Goal: Task Accomplishment & Management: Complete application form

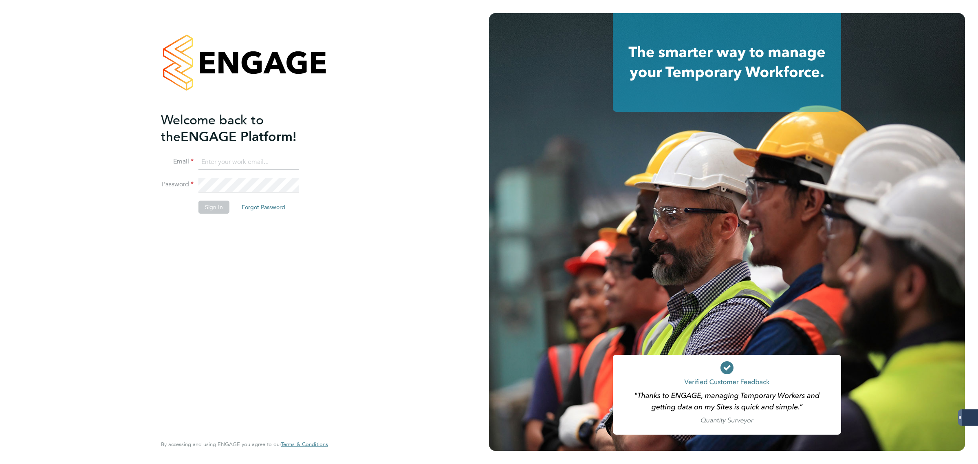
type input "[PERSON_NAME][EMAIL_ADDRESS][PERSON_NAME][DOMAIN_NAME]"
click at [216, 202] on button "Sign In" at bounding box center [213, 207] width 31 height 13
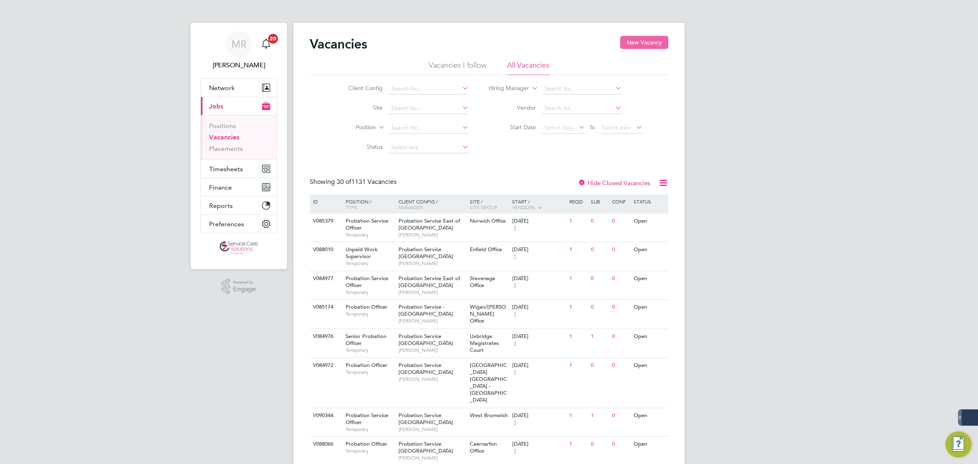
click at [649, 37] on button "New Vacancy" at bounding box center [644, 42] width 48 height 13
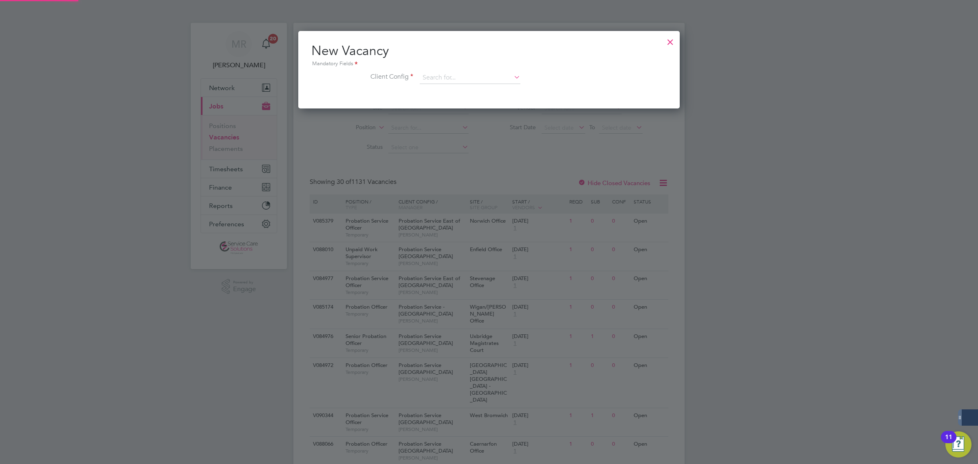
scroll to position [77, 382]
click at [669, 37] on div at bounding box center [670, 40] width 15 height 15
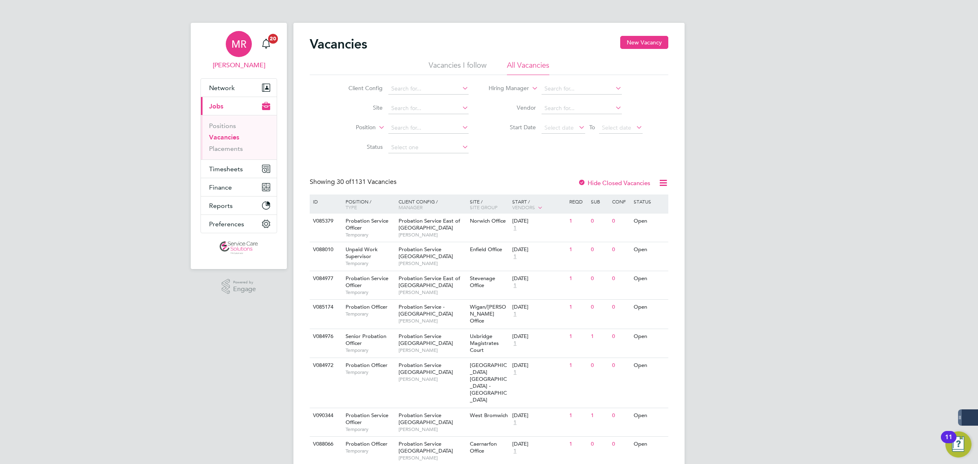
click at [215, 46] on link "MR Matt Robson" at bounding box center [239, 50] width 77 height 39
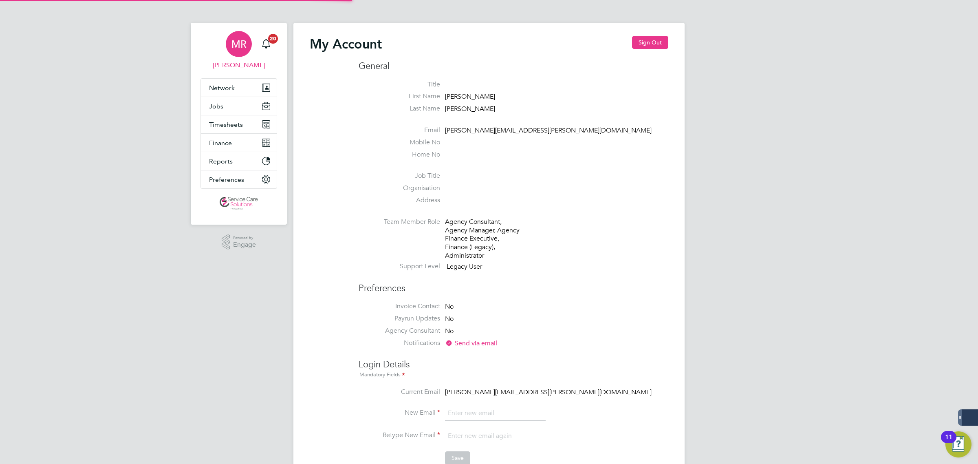
click at [230, 44] on div "MR" at bounding box center [239, 44] width 26 height 26
click at [643, 39] on button "Sign Out" at bounding box center [650, 42] width 36 height 13
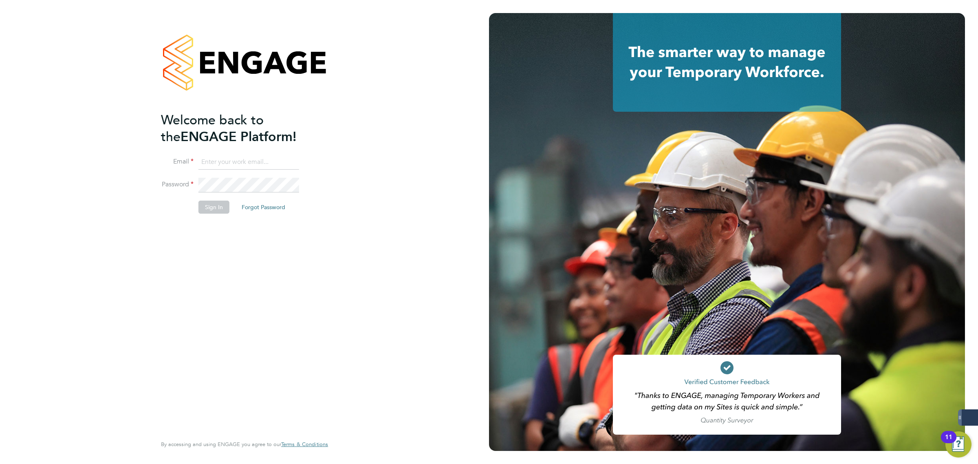
click at [232, 161] on input at bounding box center [248, 162] width 101 height 15
paste input "a2dominion@servicecare.org.uk"
type input "a2dominion@servicecare.org.uk"
click at [208, 211] on button "Sign In" at bounding box center [213, 207] width 31 height 13
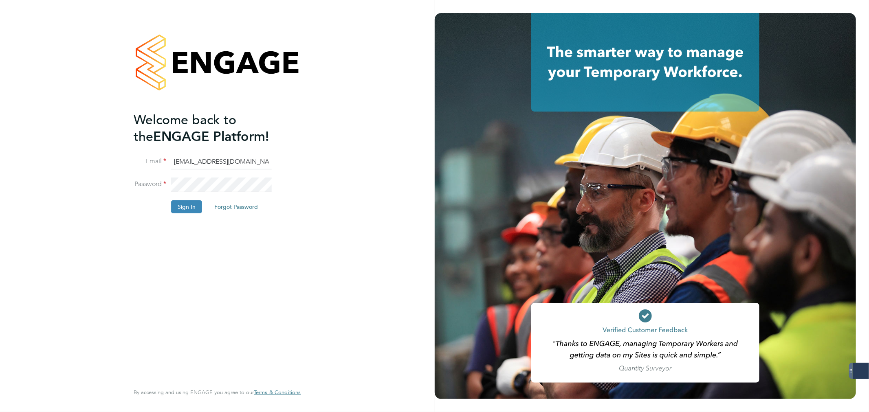
type input "[PERSON_NAME][EMAIL_ADDRESS][PERSON_NAME][DOMAIN_NAME]"
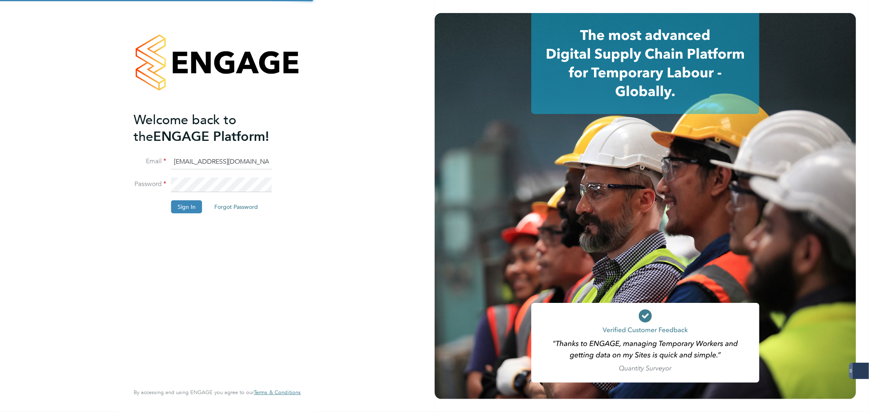
type input "[PERSON_NAME][EMAIL_ADDRESS][PERSON_NAME][DOMAIN_NAME]"
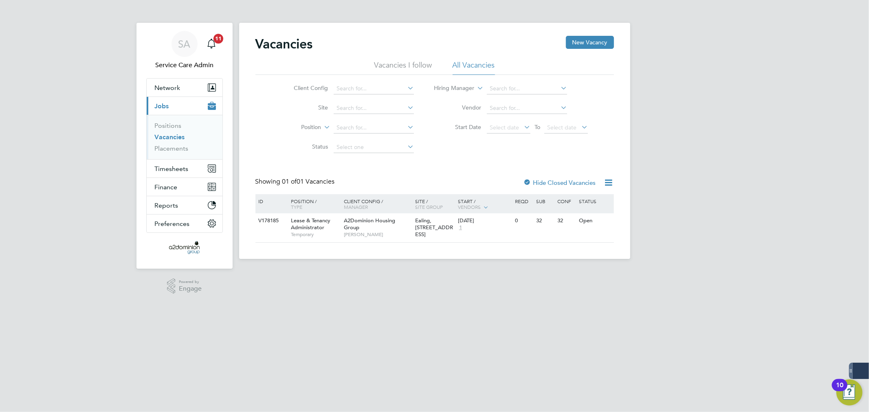
drag, startPoint x: 364, startPoint y: 311, endPoint x: 371, endPoint y: 308, distance: 7.0
click at [365, 272] on html "SA Service Care Admin Notifications 11 Applications: Network Team Members Busin…" at bounding box center [434, 136] width 869 height 272
click at [172, 124] on link "Positions" at bounding box center [168, 126] width 27 height 8
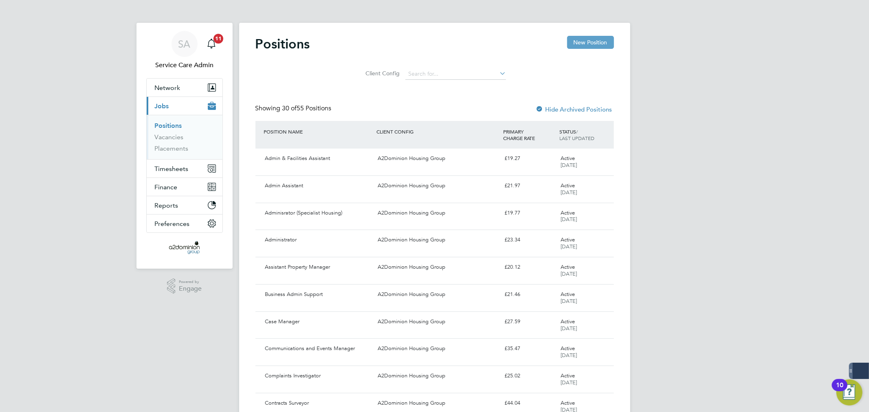
click at [591, 41] on button "New Position" at bounding box center [590, 42] width 47 height 13
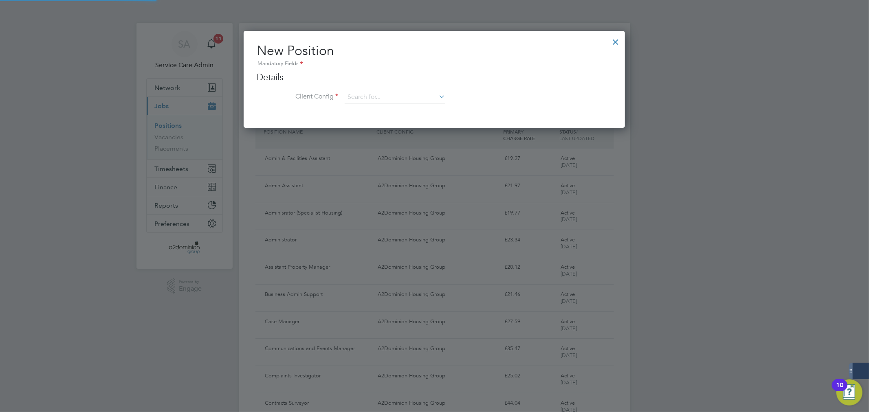
scroll to position [97, 382]
click at [379, 96] on input at bounding box center [395, 97] width 101 height 12
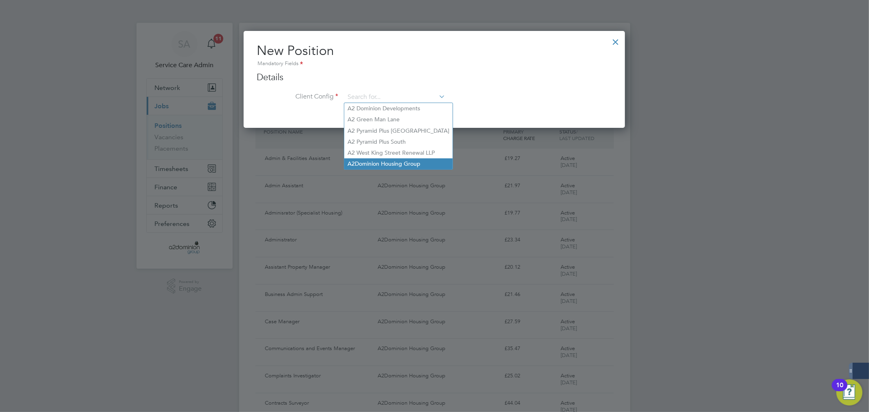
click at [393, 161] on li "A2Dominion Housing Group" at bounding box center [398, 164] width 108 height 11
type input "A2Dominion Housing Group"
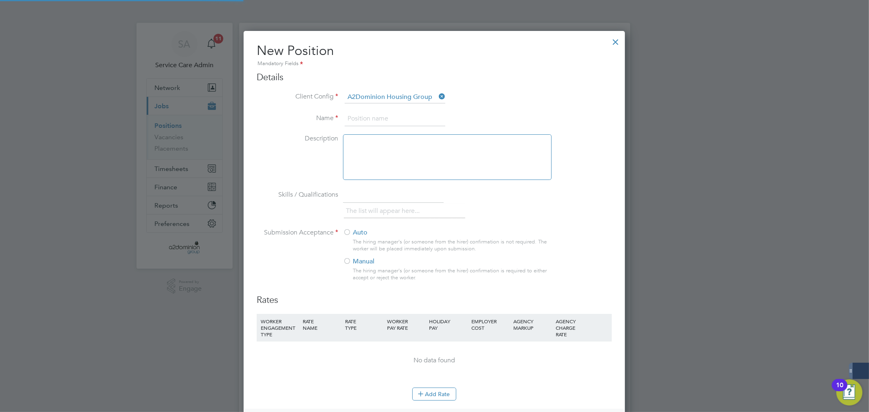
scroll to position [536, 382]
click at [364, 119] on input at bounding box center [395, 119] width 101 height 15
type input "Intensive Housing Management Worker"
click at [365, 145] on div at bounding box center [447, 158] width 209 height 46
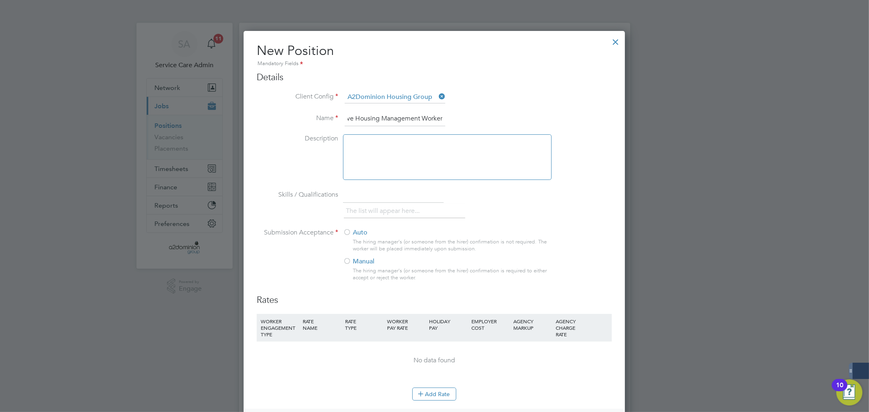
scroll to position [0, 0]
click at [409, 156] on div at bounding box center [447, 158] width 209 height 46
click at [374, 143] on div at bounding box center [447, 158] width 209 height 46
paste div
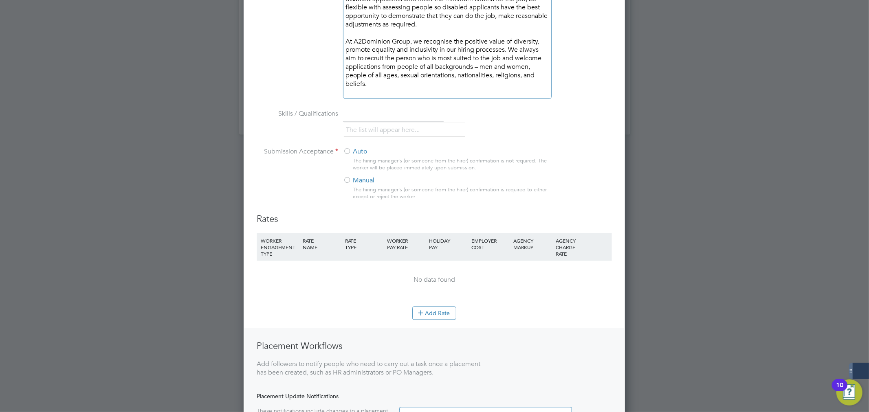
scroll to position [944, 0]
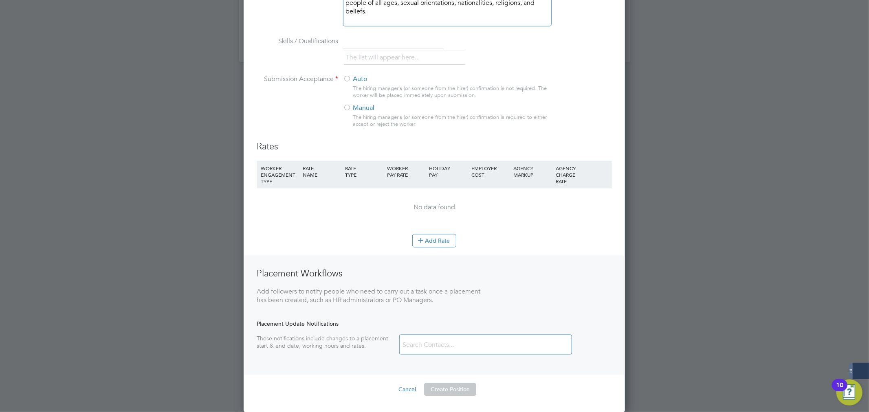
click at [347, 108] on div at bounding box center [347, 108] width 8 height 8
click at [432, 242] on button "Add Rate" at bounding box center [434, 240] width 44 height 13
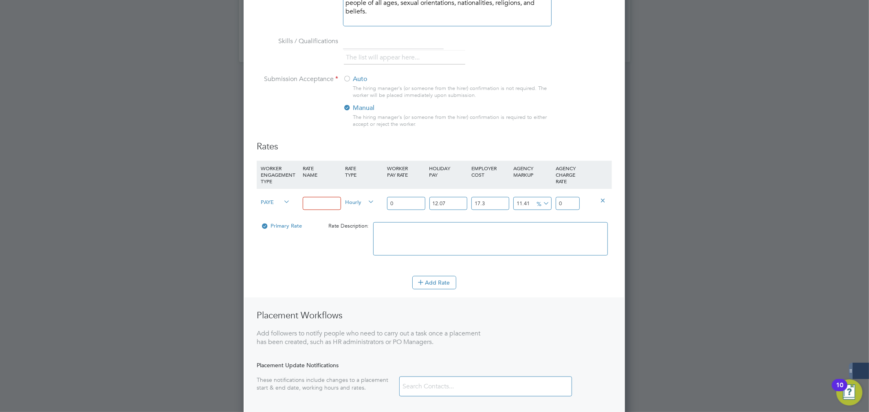
click at [304, 198] on input at bounding box center [322, 203] width 38 height 13
type input "Standard"
click at [406, 205] on input "0" at bounding box center [406, 203] width 38 height 13
drag, startPoint x: 401, startPoint y: 203, endPoint x: 374, endPoint y: 197, distance: 27.9
click at [386, 199] on div "0" at bounding box center [406, 204] width 42 height 30
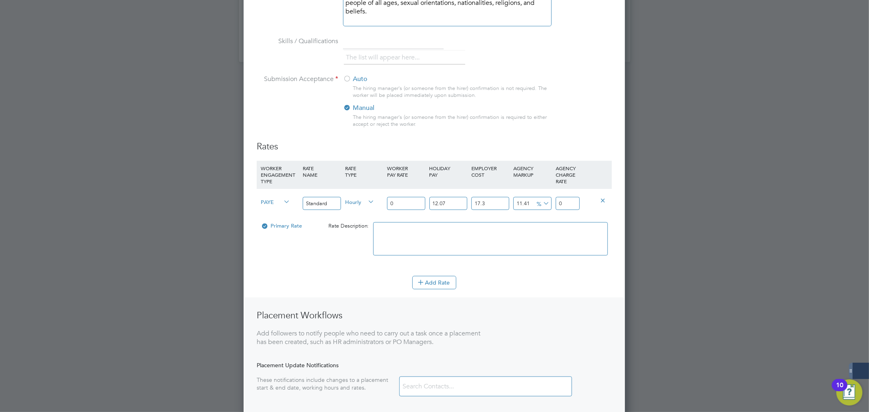
type input "1"
type input "1.46457480351"
type input "13"
type input "19.03947244563"
type input "13.5"
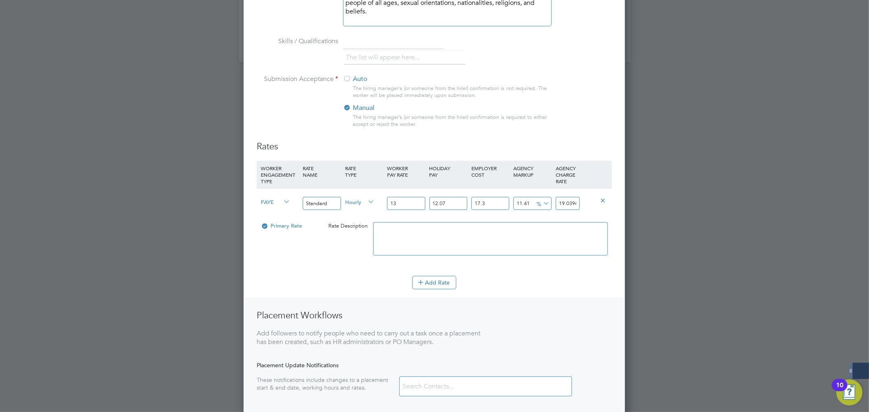
type input "19.771759847385"
type input "13.52"
type input "19.8010513434552"
type input "13.5"
type input "19.771759847385"
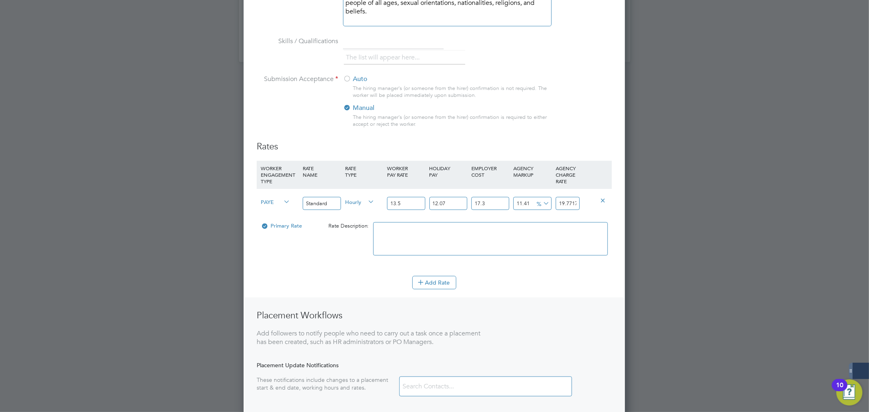
type input "13"
type input "19.03947244563"
type input "13.6"
type input "19.918217327736"
type input "13.62"
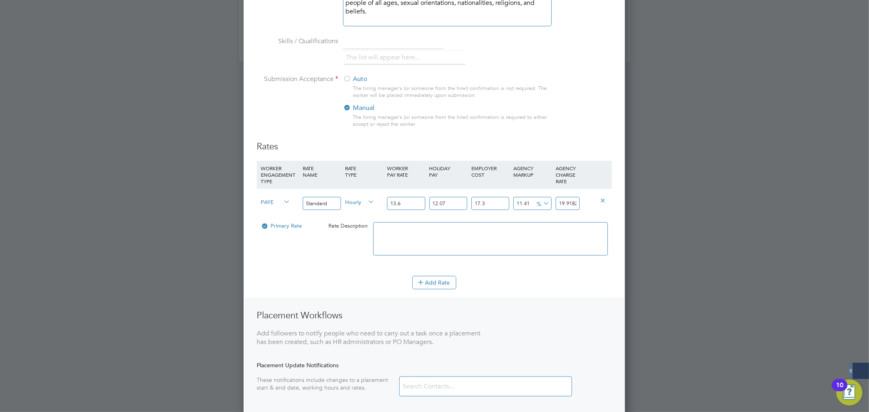
type input "19.9475088238062"
type input "13.62"
type input "-88.82968284570566"
type input "2"
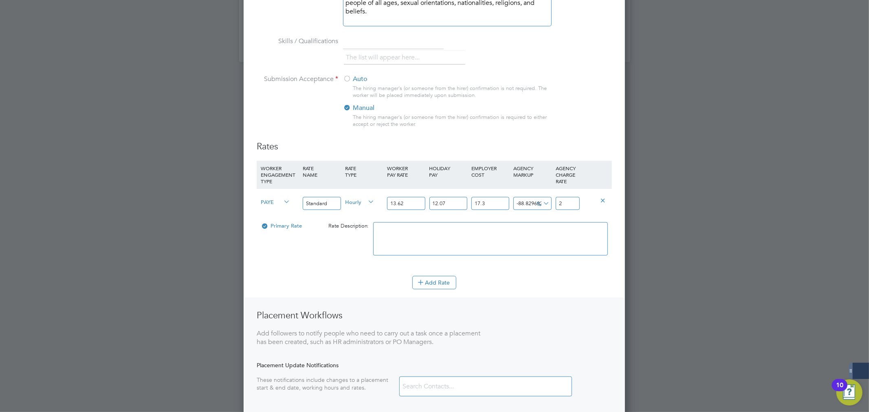
type input "11.703171542943345"
type input "20"
click at [641, 335] on div at bounding box center [434, 206] width 869 height 412
click at [581, 284] on div "Add Rate" at bounding box center [434, 282] width 355 height 13
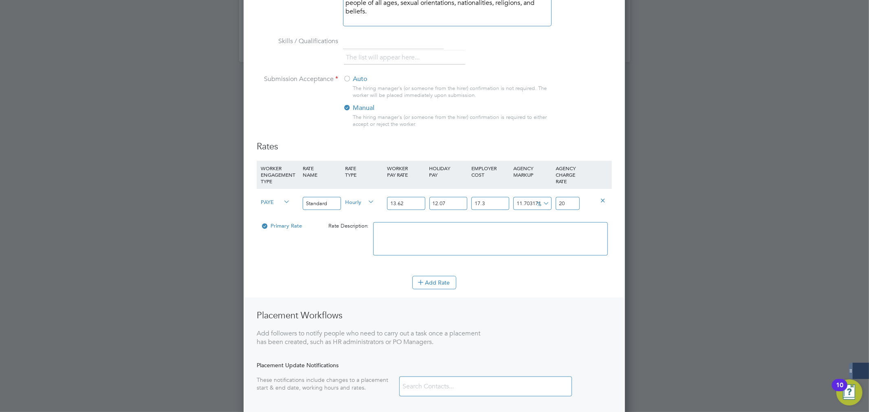
scroll to position [986, 0]
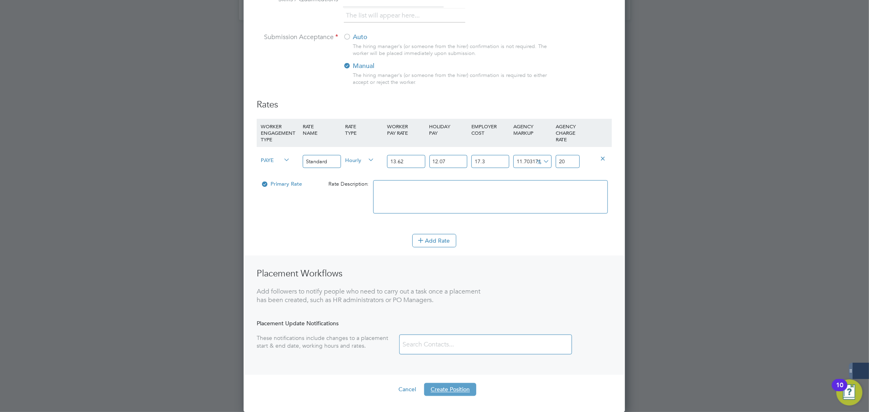
click at [455, 392] on button "Create Position" at bounding box center [450, 390] width 52 height 13
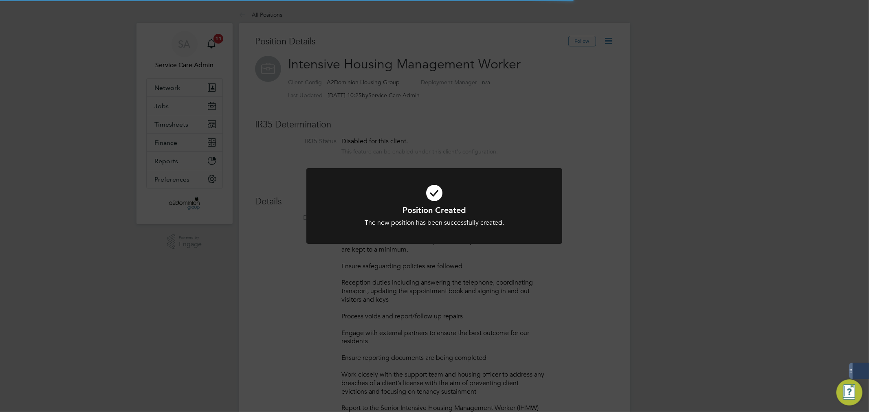
scroll to position [14, 121]
click at [681, 284] on div "Position Created The new position has been successfully created. Cancel Okay" at bounding box center [434, 206] width 869 height 412
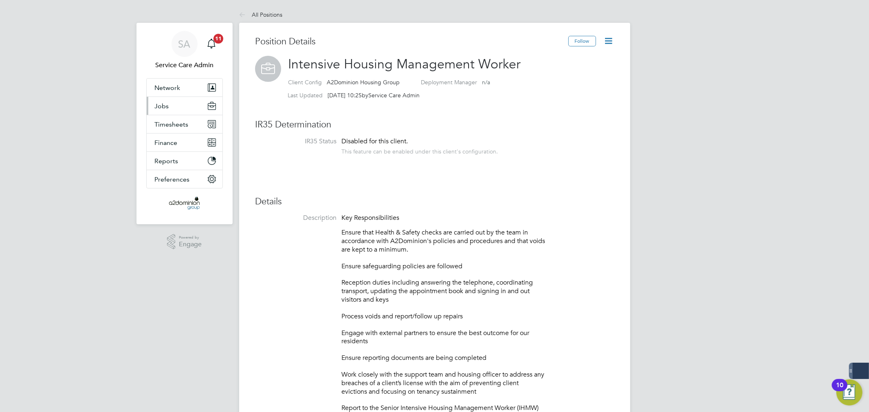
click at [156, 102] on span "Jobs" at bounding box center [162, 106] width 14 height 8
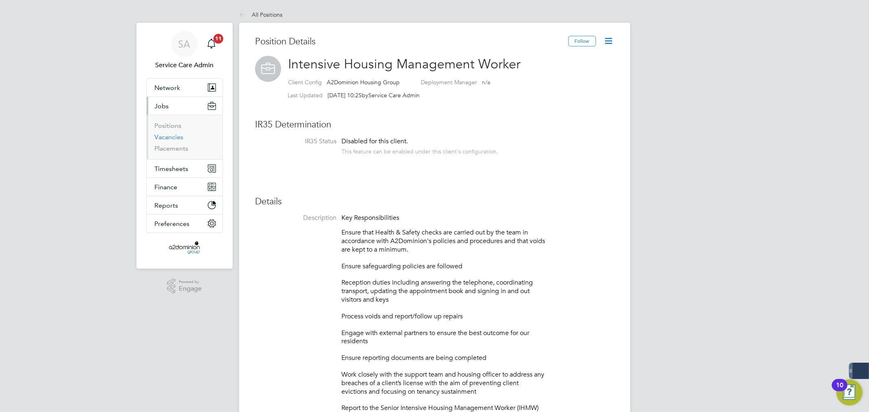
click at [178, 138] on link "Vacancies" at bounding box center [169, 137] width 29 height 8
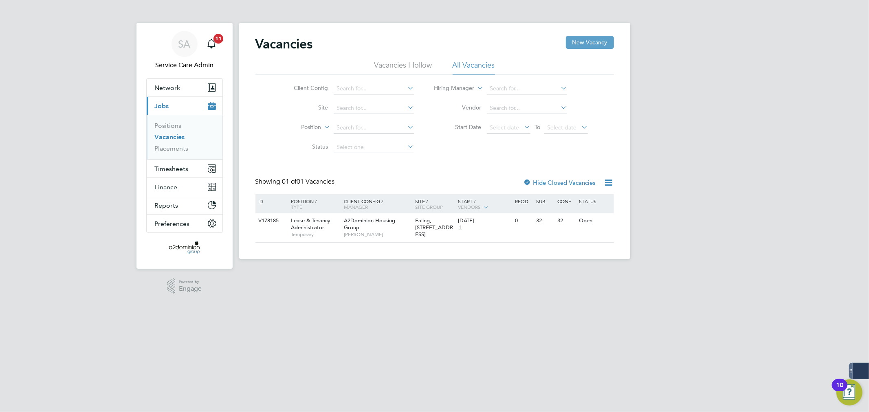
click at [605, 44] on button "New Vacancy" at bounding box center [590, 42] width 48 height 13
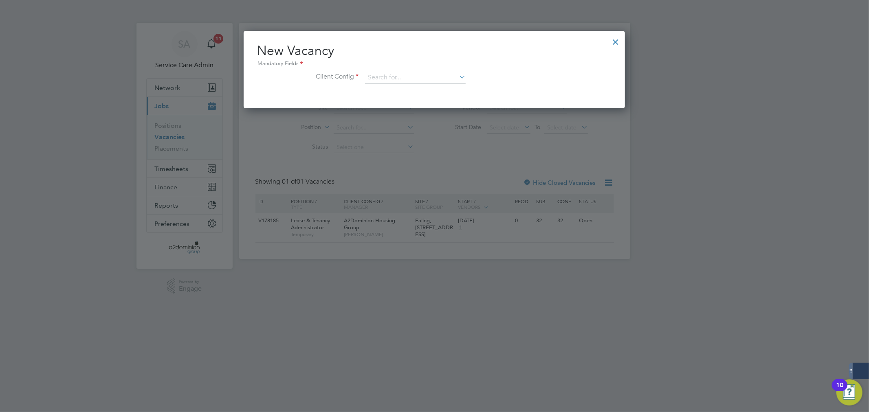
scroll to position [77, 382]
click at [384, 73] on input at bounding box center [415, 78] width 101 height 12
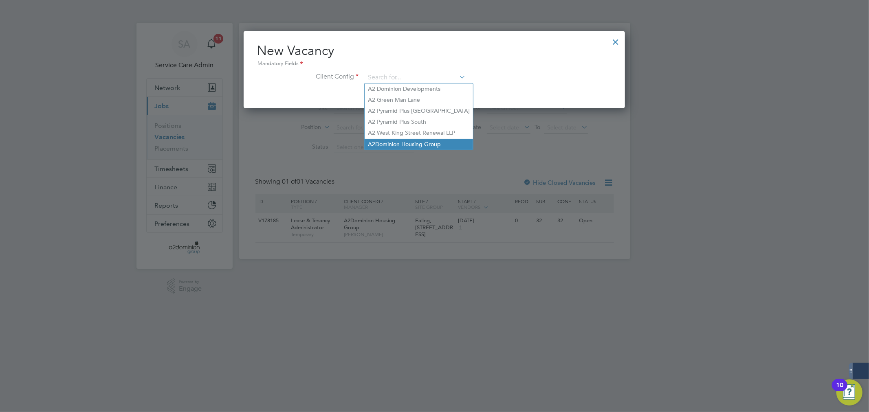
click at [421, 144] on li "A2Dominion Housing Group" at bounding box center [419, 144] width 108 height 11
type input "A2Dominion Housing Group"
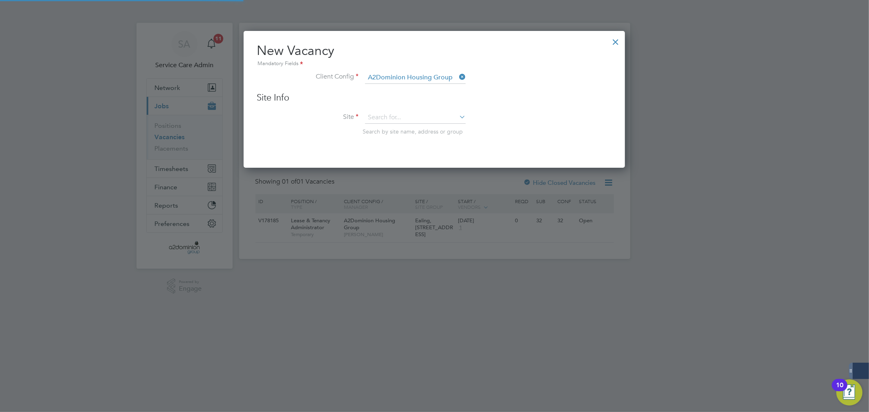
scroll to position [137, 382]
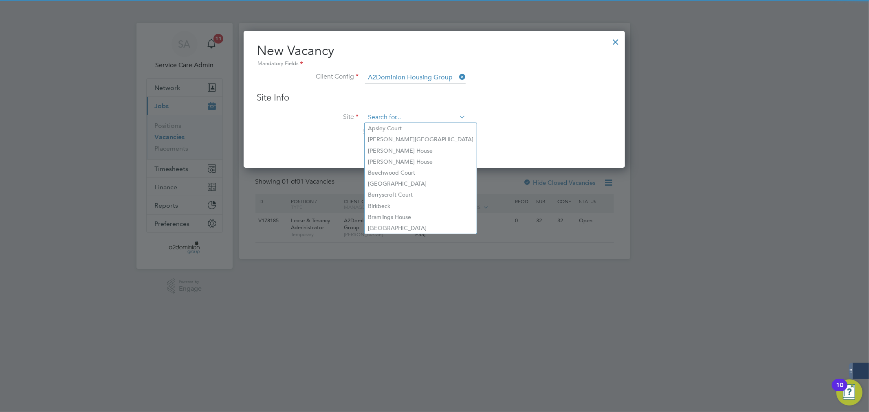
click at [401, 112] on input at bounding box center [415, 118] width 101 height 12
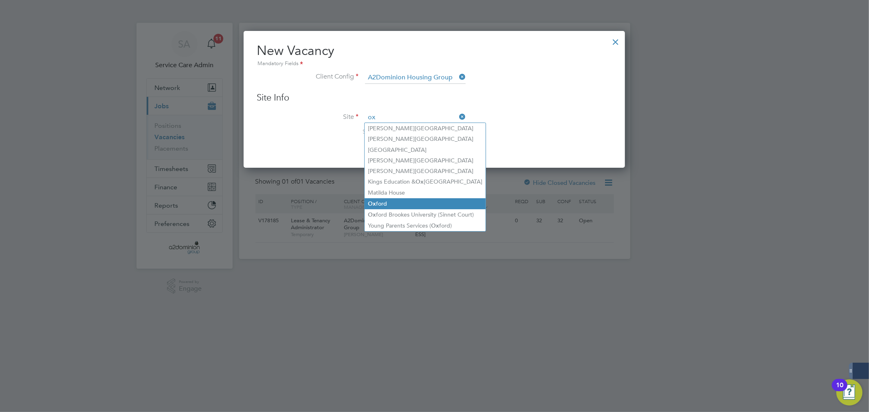
click at [400, 206] on li "Ox ford" at bounding box center [425, 203] width 121 height 11
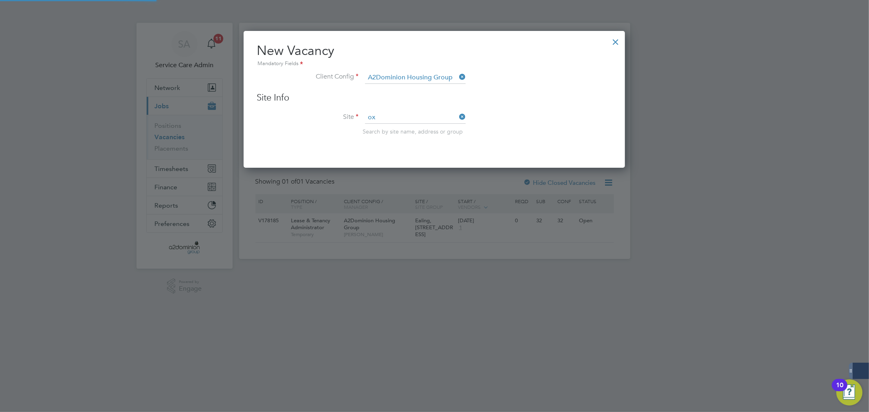
type input "[GEOGRAPHIC_DATA]"
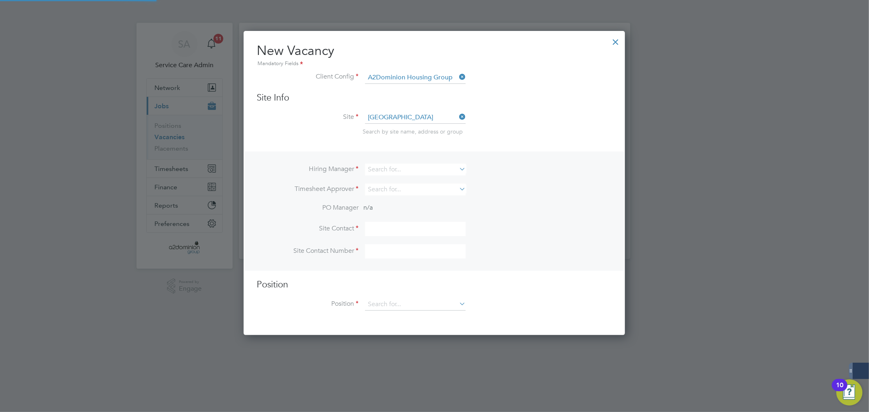
scroll to position [303, 382]
click at [388, 174] on div "Vacancies New Vacancy Vacancies I follow All Vacancies Client Config Site Posit…" at bounding box center [434, 141] width 391 height 236
click at [406, 176] on li "[PERSON_NAME]" at bounding box center [415, 179] width 101 height 11
type input "[PERSON_NAME]"
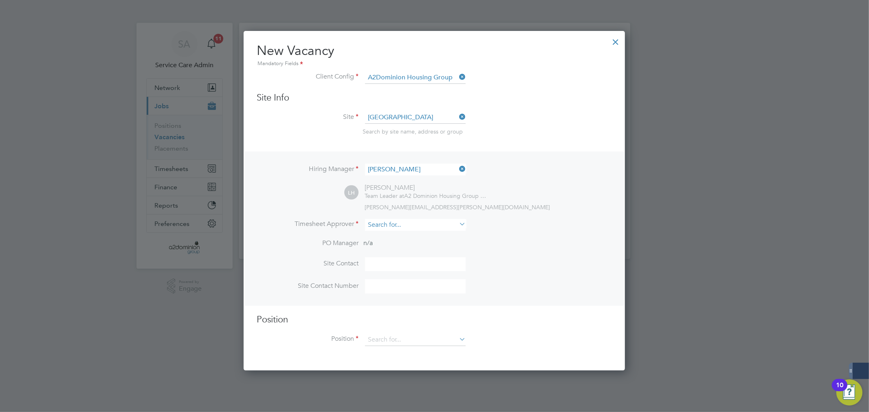
click at [397, 223] on input at bounding box center [415, 225] width 101 height 12
click at [405, 237] on li "[PERSON_NAME]" at bounding box center [415, 234] width 101 height 11
type input "[PERSON_NAME]"
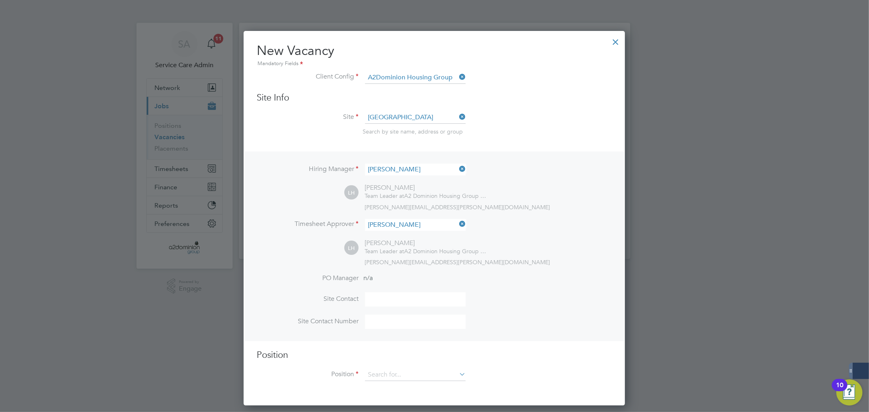
scroll to position [373, 382]
click at [409, 373] on input at bounding box center [415, 375] width 101 height 12
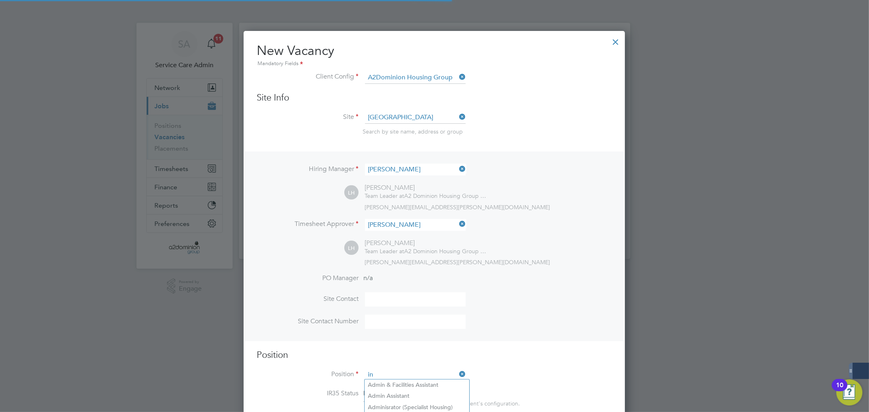
scroll to position [1171, 382]
click at [426, 395] on li "Int ensive Housing Management Worker" at bounding box center [419, 396] width 109 height 11
type input "Intensive Housing Management Worker"
type textarea "Lor Ipsumdolorsitame - Consec adip Elitse & Doeius tempor inc utlabor etd ma al…"
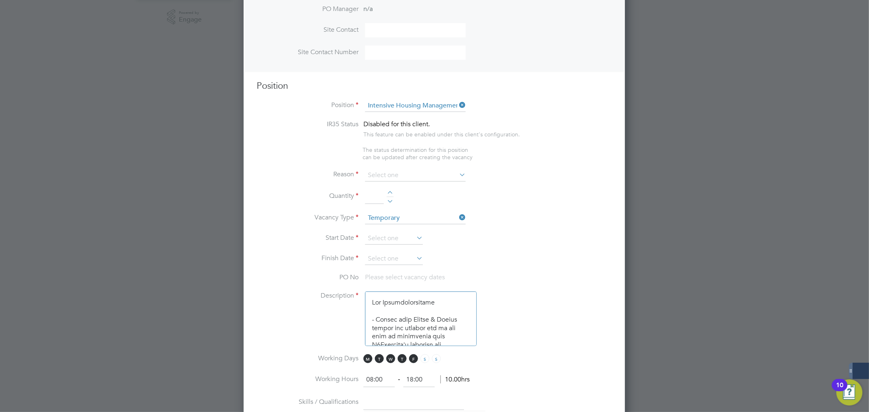
scroll to position [317, 0]
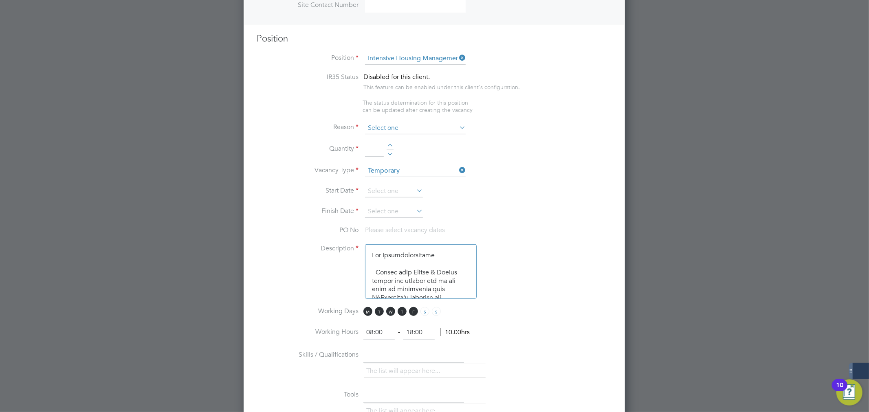
click at [410, 124] on input at bounding box center [415, 128] width 101 height 12
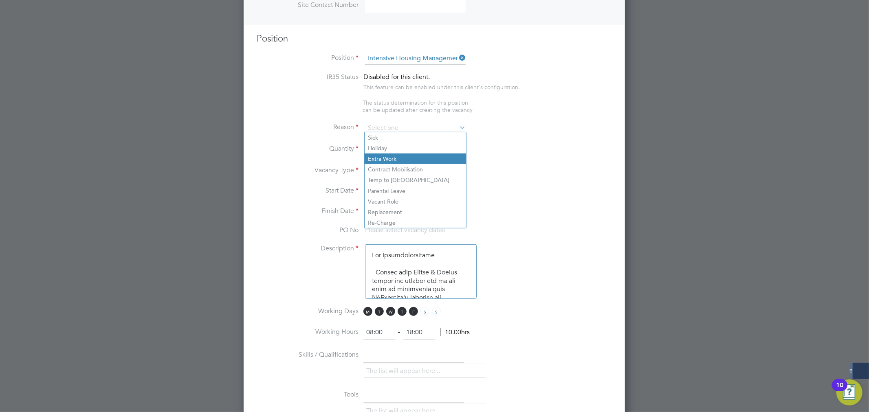
click at [392, 158] on li "Extra Work" at bounding box center [415, 159] width 101 height 11
type input "Extra Work"
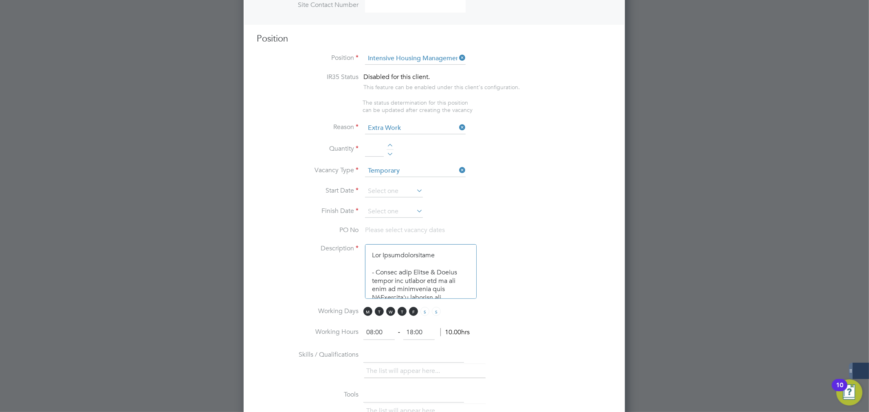
click at [368, 143] on input at bounding box center [374, 150] width 19 height 15
type input "1"
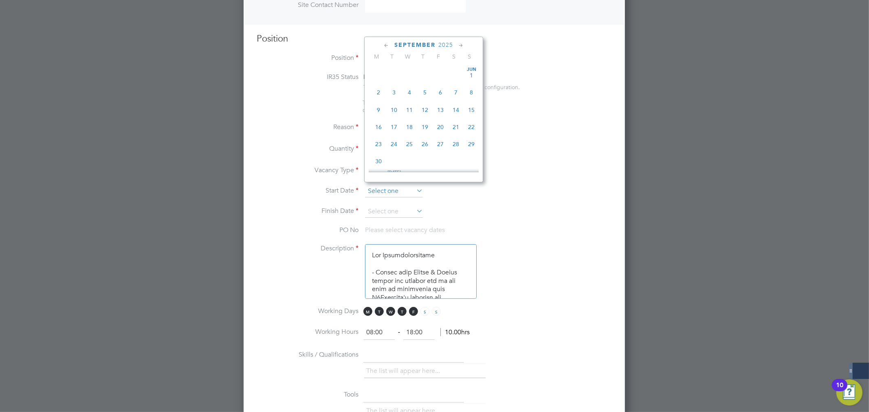
click at [379, 185] on input at bounding box center [394, 191] width 58 height 12
click at [378, 93] on span "25" at bounding box center [378, 88] width 15 height 15
type input "[DATE]"
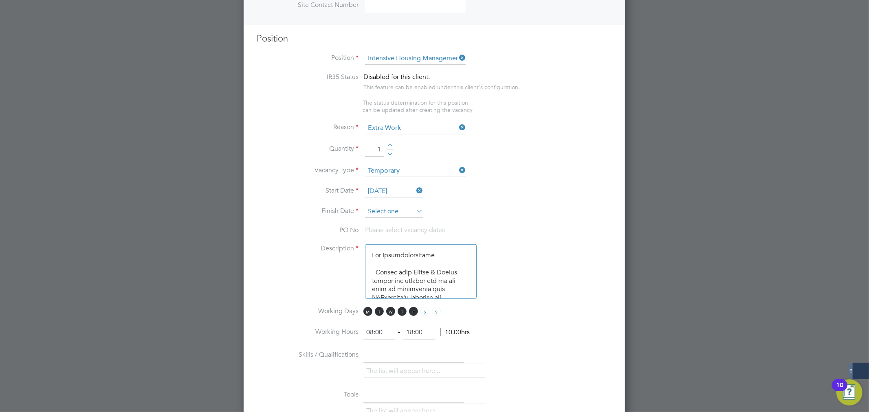
click at [380, 210] on input at bounding box center [394, 212] width 58 height 12
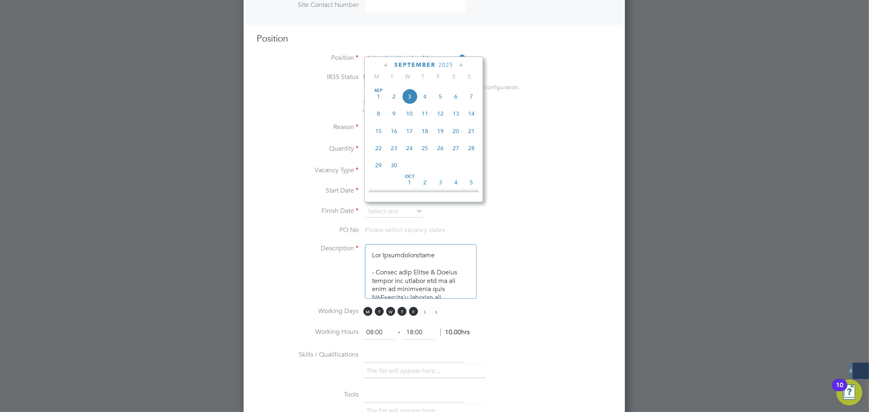
scroll to position [290, 0]
click at [471, 170] on span "5" at bounding box center [471, 166] width 15 height 15
type input "[DATE]"
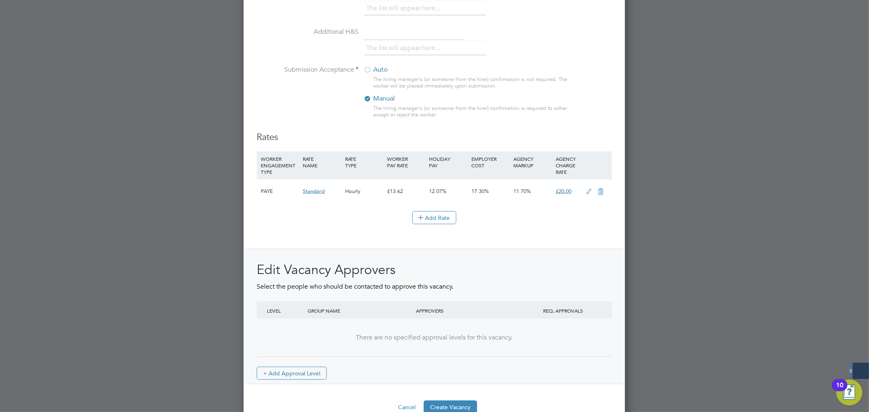
scroll to position [845, 0]
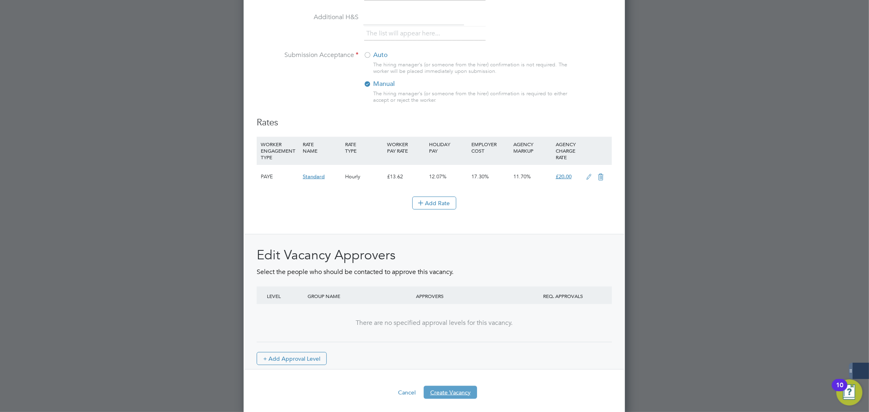
click at [465, 386] on button "Create Vacancy" at bounding box center [450, 392] width 53 height 13
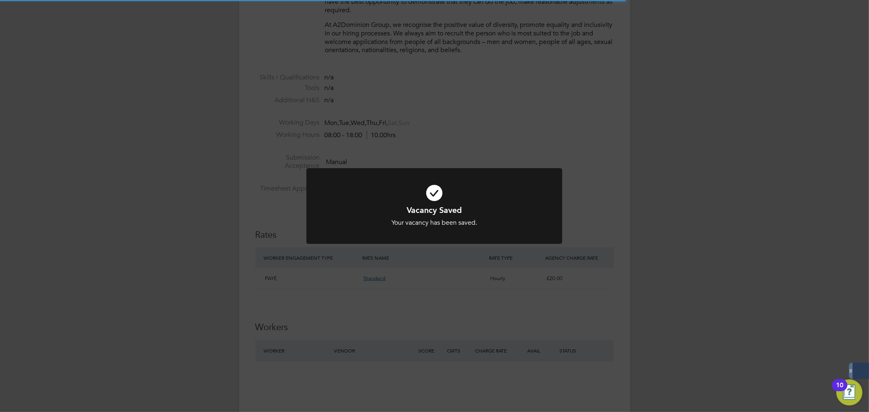
click at [850, 149] on div "Vacancy Saved Your vacancy has been saved. Cancel Okay" at bounding box center [434, 206] width 869 height 412
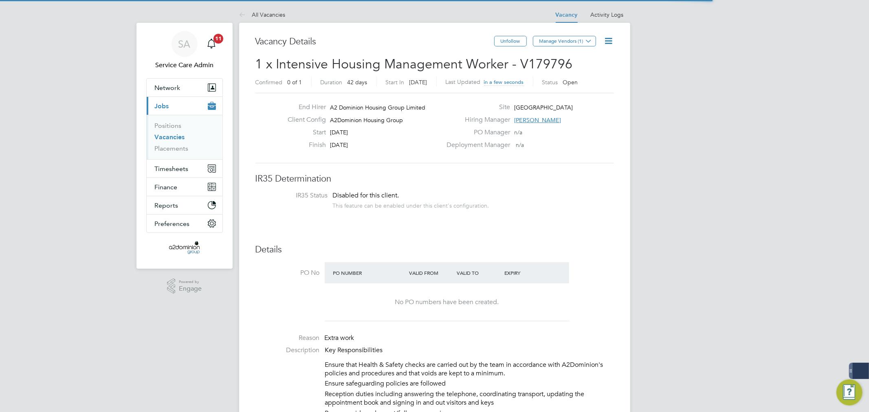
scroll to position [14, 127]
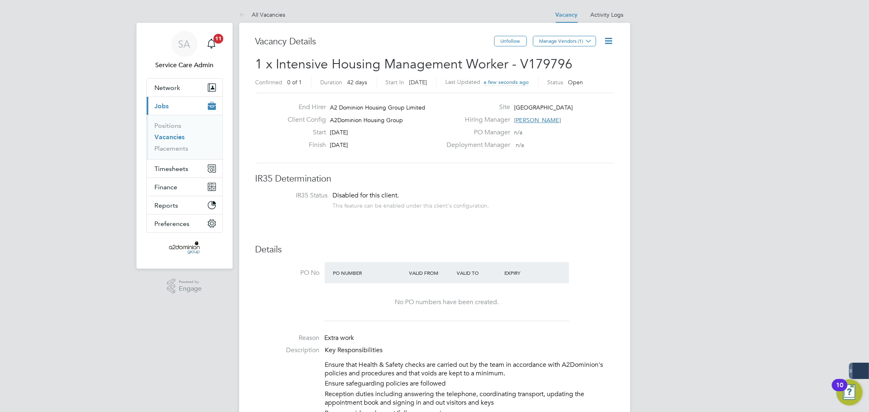
click at [604, 37] on icon at bounding box center [609, 41] width 10 height 10
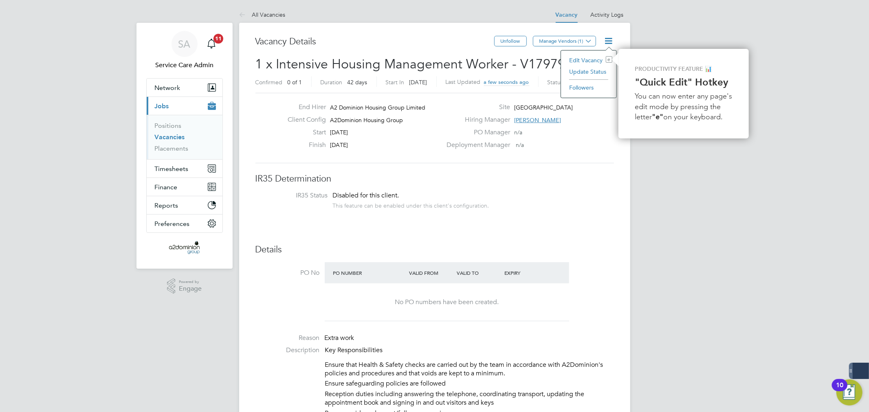
click at [588, 83] on li "Followers" at bounding box center [588, 87] width 47 height 11
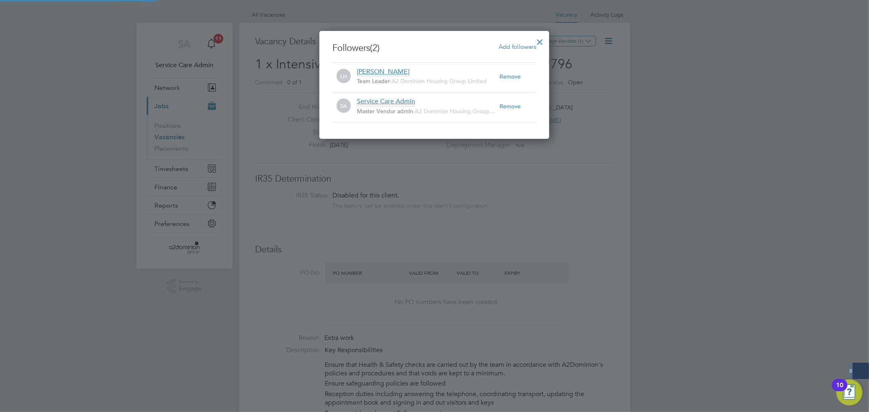
scroll to position [108, 230]
click at [514, 43] on span "Add followers" at bounding box center [517, 47] width 37 height 8
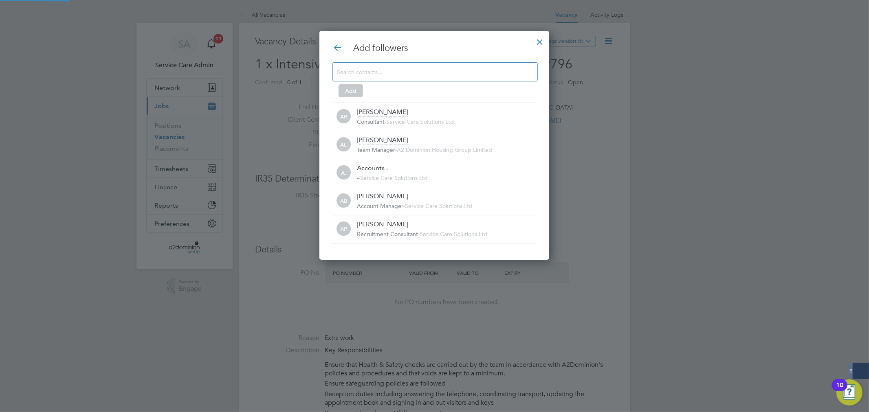
scroll to position [0, 0]
click at [437, 67] on input at bounding box center [428, 71] width 183 height 11
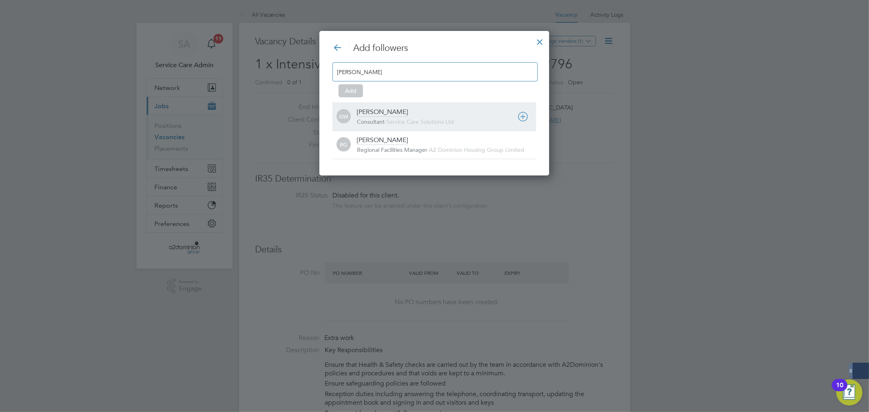
type input "[PERSON_NAME]"
click at [520, 118] on icon at bounding box center [523, 117] width 10 height 10
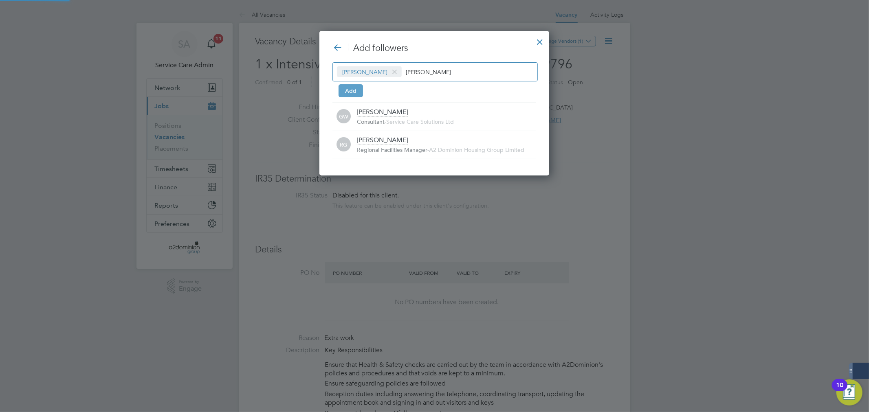
click at [353, 90] on button "Add" at bounding box center [351, 90] width 24 height 13
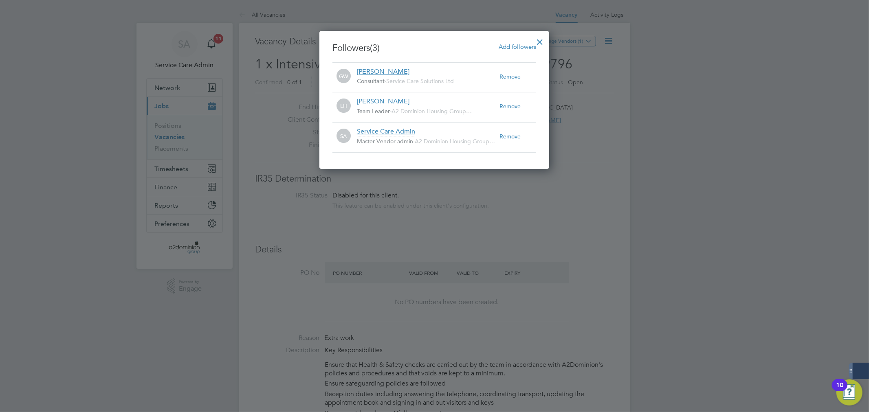
click at [539, 41] on div at bounding box center [540, 40] width 15 height 15
